Goal: Navigation & Orientation: Understand site structure

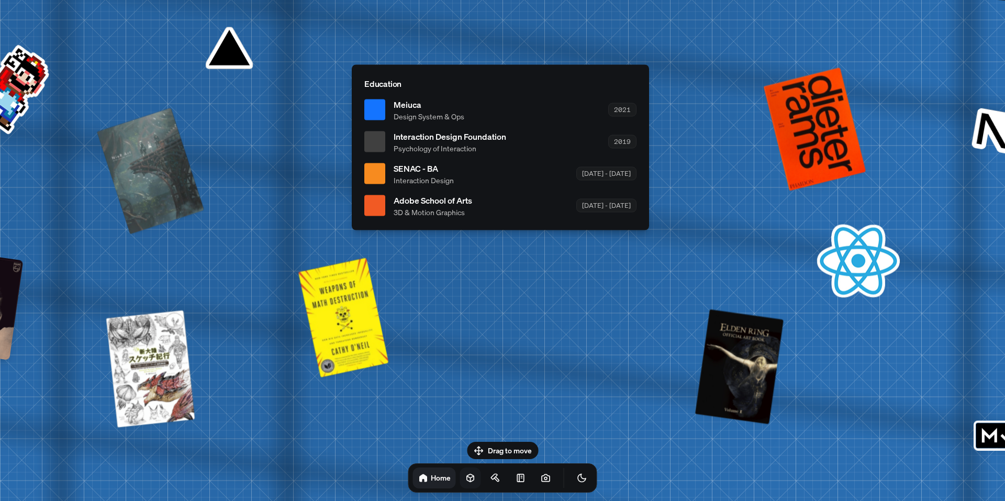
click at [465, 477] on icon at bounding box center [470, 478] width 10 height 10
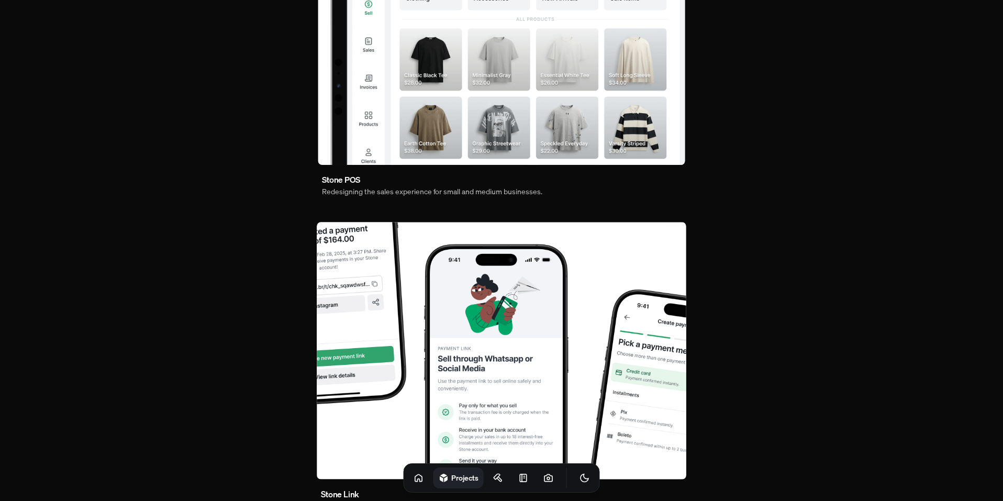
scroll to position [160, 0]
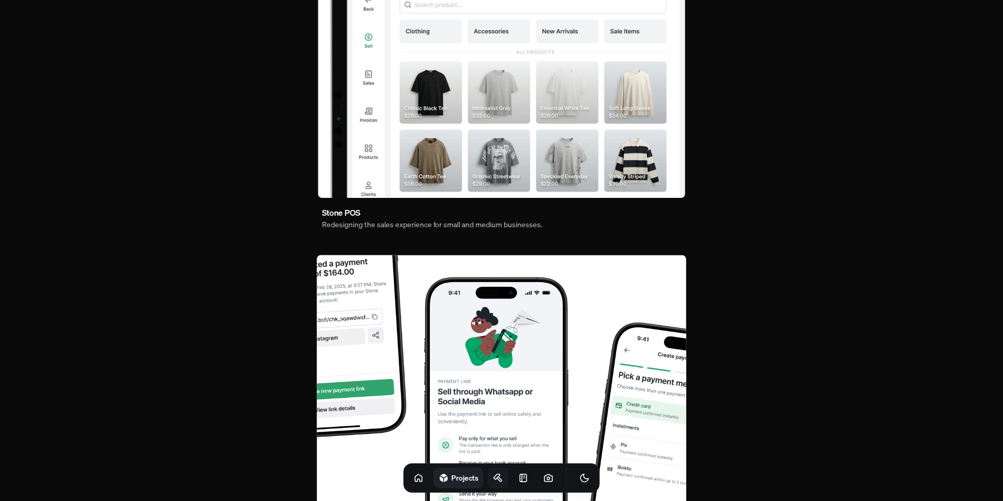
click at [493, 475] on icon at bounding box center [498, 478] width 10 height 10
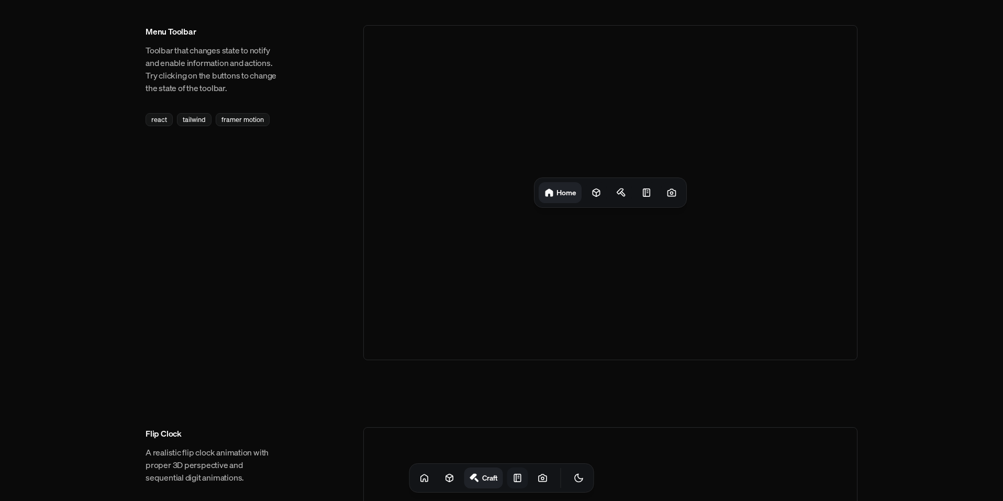
drag, startPoint x: 499, startPoint y: 460, endPoint x: 502, endPoint y: 468, distance: 8.9
click at [507, 468] on link at bounding box center [517, 477] width 21 height 21
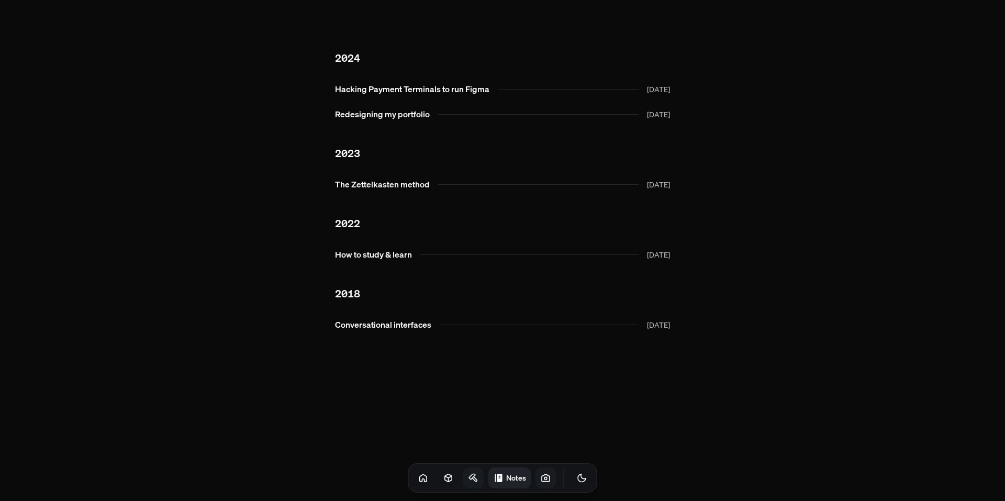
click at [535, 471] on link at bounding box center [545, 477] width 21 height 21
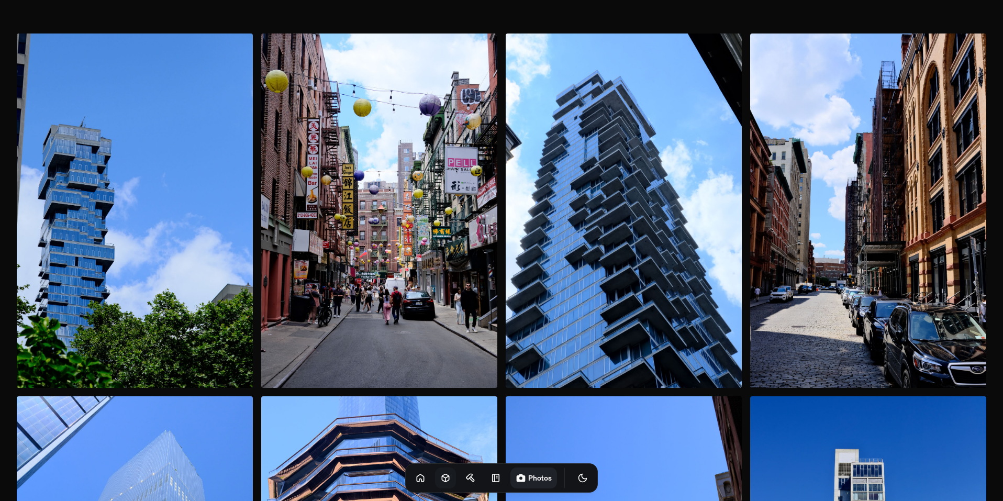
click at [435, 476] on link at bounding box center [445, 477] width 21 height 21
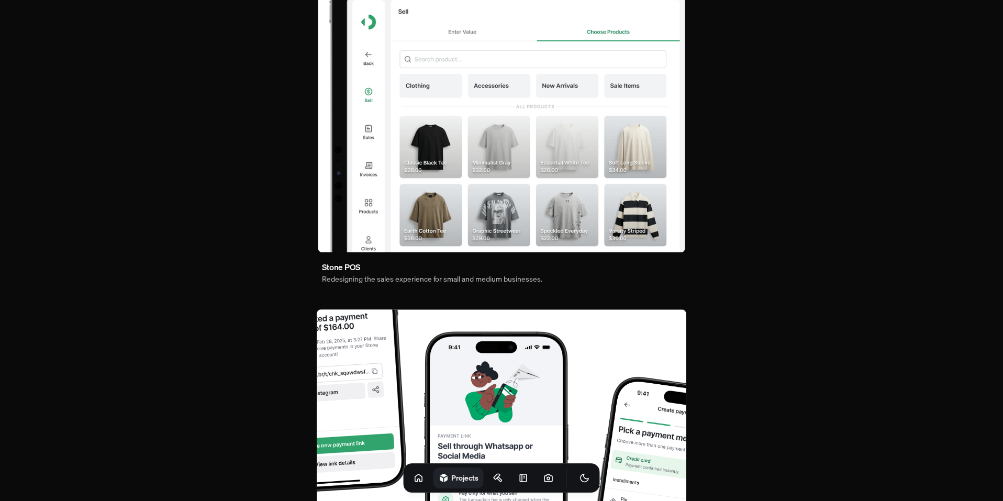
scroll to position [52, 0]
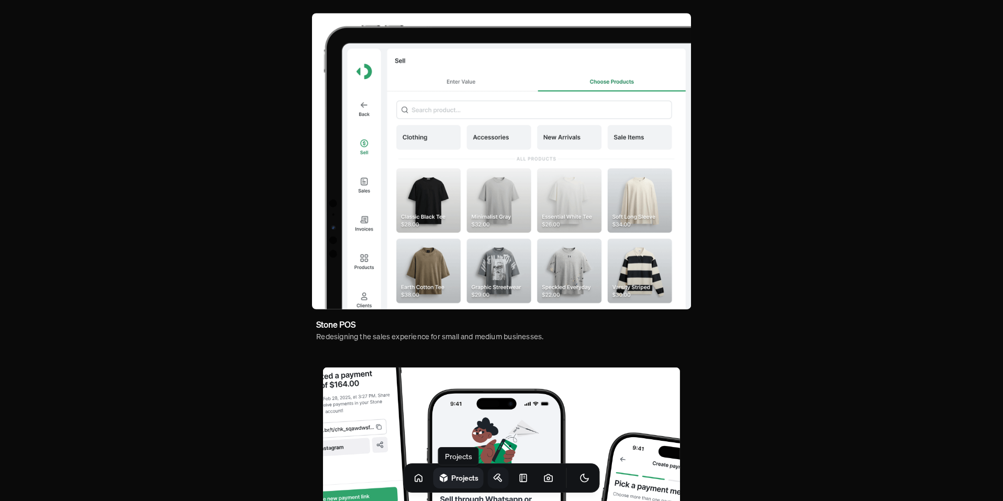
click at [488, 471] on link at bounding box center [498, 477] width 21 height 21
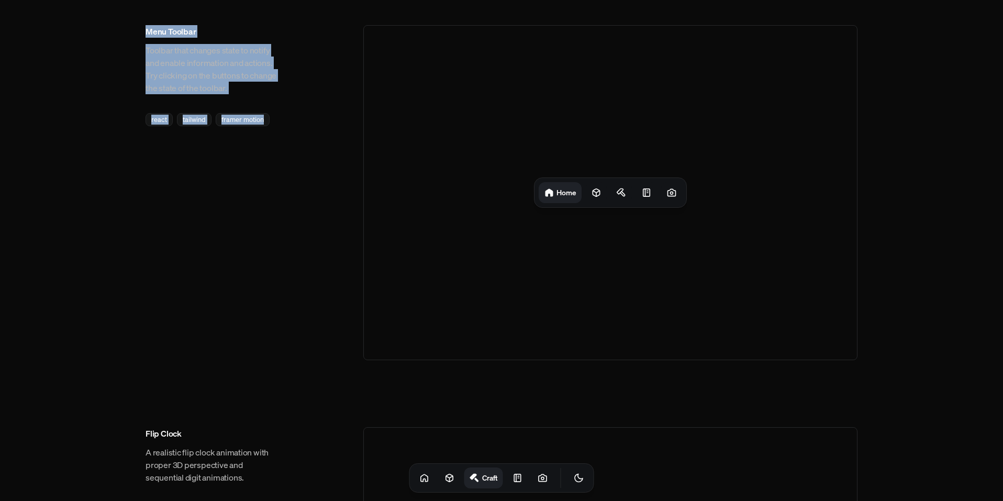
drag, startPoint x: 132, startPoint y: 23, endPoint x: 309, endPoint y: 111, distance: 197.8
click at [309, 111] on div "Menu Toolbar Toolbar that changes state to notify and enable information and ac…" at bounding box center [501, 192] width 712 height 335
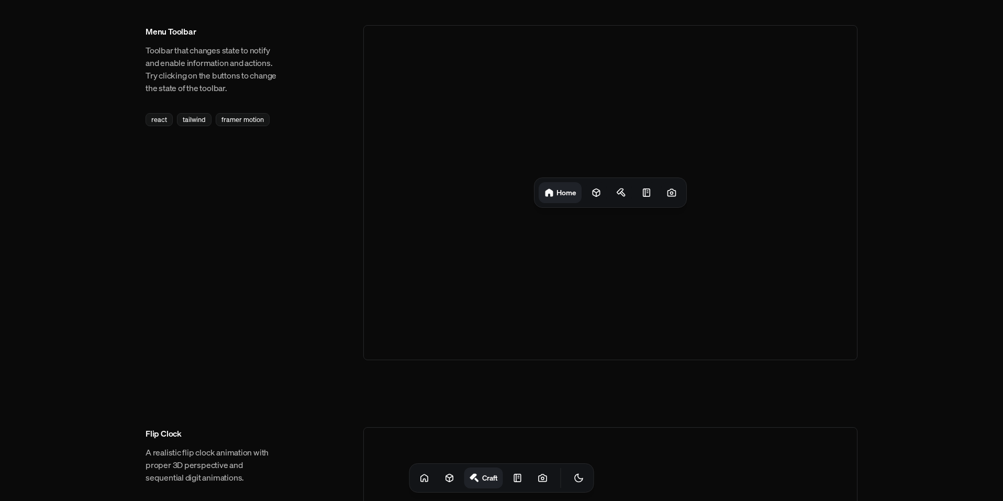
drag, startPoint x: 264, startPoint y: 120, endPoint x: 190, endPoint y: 210, distance: 116.8
